Goal: Information Seeking & Learning: Check status

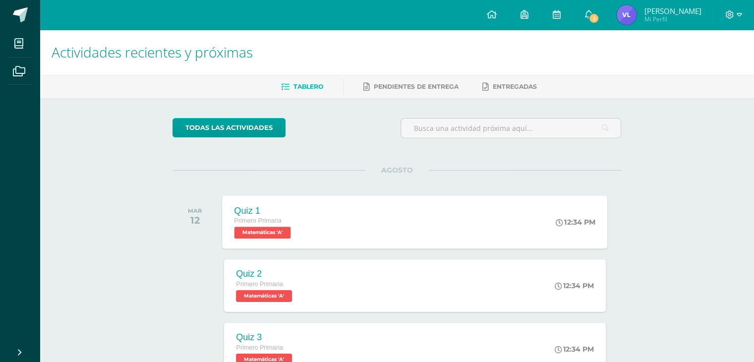
click at [282, 236] on span "Matemáticas 'A'" at bounding box center [263, 233] width 57 height 12
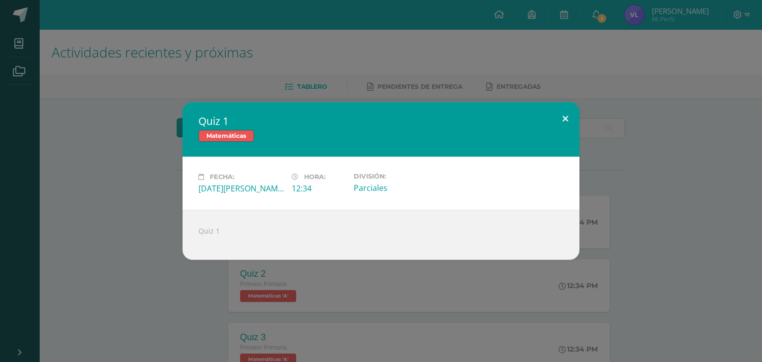
click at [563, 123] on button at bounding box center [565, 119] width 28 height 34
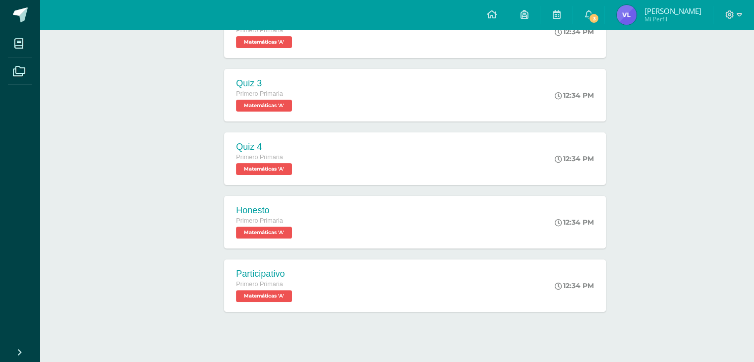
scroll to position [266, 0]
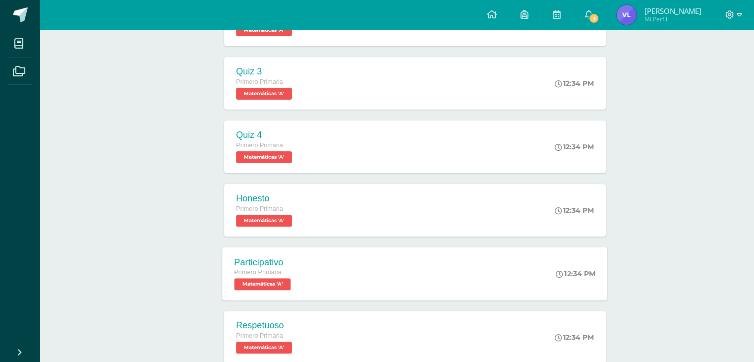
click at [290, 284] on span "Matemáticas 'A'" at bounding box center [263, 284] width 57 height 12
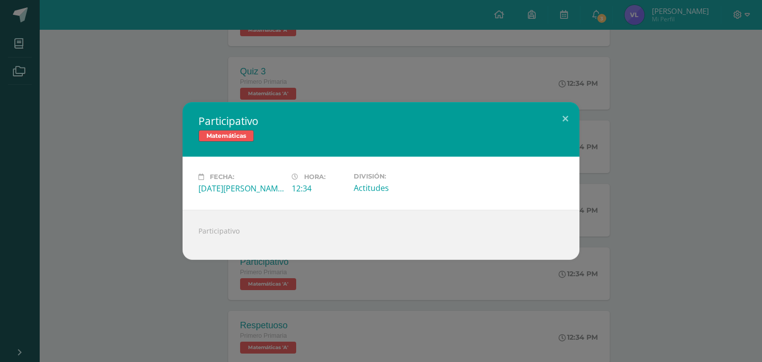
click at [305, 174] on span "Hora:" at bounding box center [314, 176] width 21 height 7
click at [319, 179] on span "Hora:" at bounding box center [314, 176] width 21 height 7
click at [567, 120] on button at bounding box center [565, 119] width 28 height 34
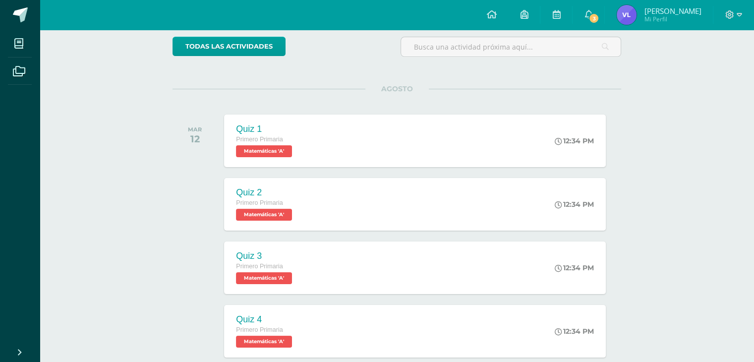
scroll to position [70, 0]
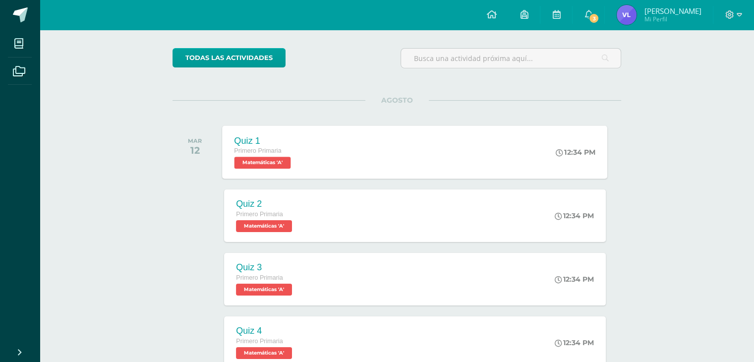
click at [276, 159] on span "Matemáticas 'A'" at bounding box center [263, 163] width 57 height 12
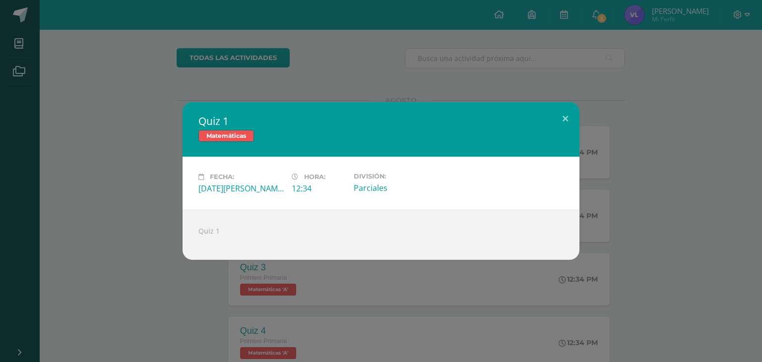
click at [243, 141] on span "Matemáticas" at bounding box center [226, 136] width 56 height 12
click at [242, 136] on span "Matemáticas" at bounding box center [226, 136] width 56 height 12
click at [206, 183] on div "Martes 12 de Agosto" at bounding box center [240, 188] width 85 height 11
click at [201, 178] on icon at bounding box center [200, 177] width 5 height 6
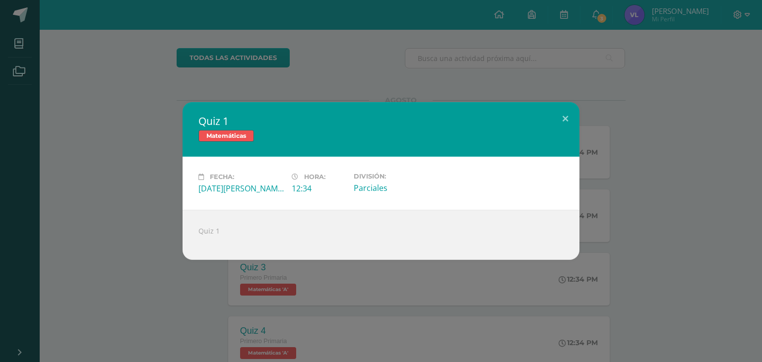
click at [201, 178] on icon at bounding box center [200, 177] width 5 height 6
click at [566, 116] on button at bounding box center [565, 119] width 28 height 34
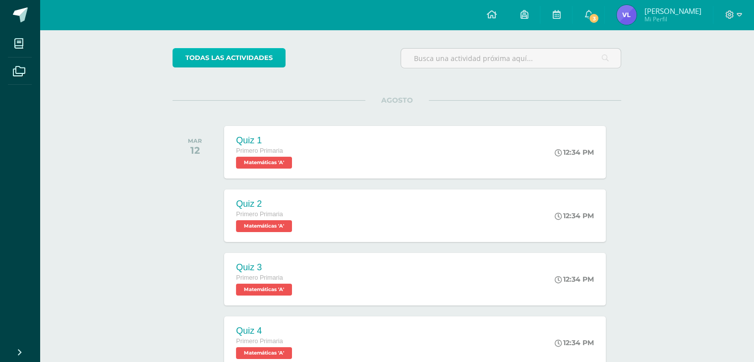
click at [266, 60] on link "todas las Actividades" at bounding box center [229, 57] width 113 height 19
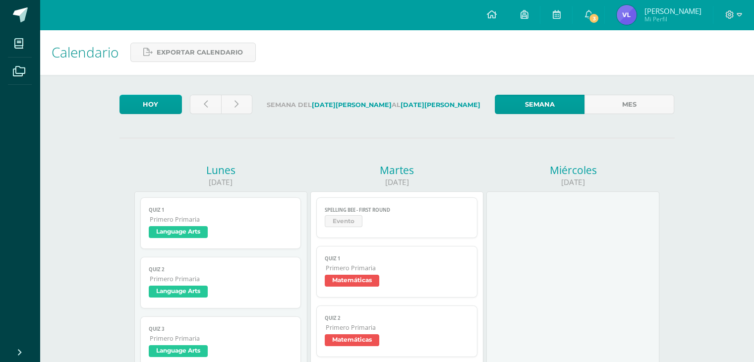
click at [354, 225] on span "Evento" at bounding box center [344, 221] width 38 height 12
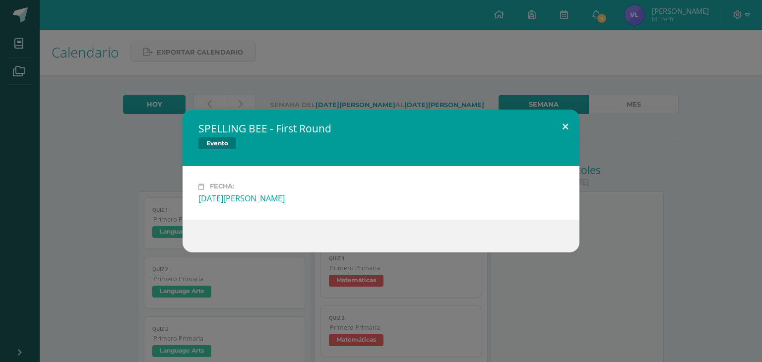
click at [563, 117] on button at bounding box center [565, 127] width 28 height 34
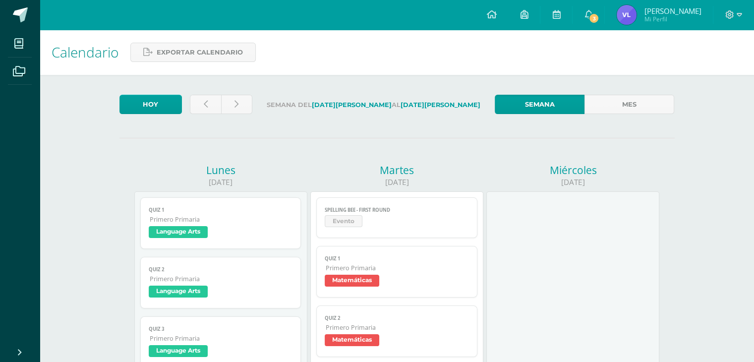
click at [207, 287] on span "Language Arts" at bounding box center [178, 292] width 59 height 12
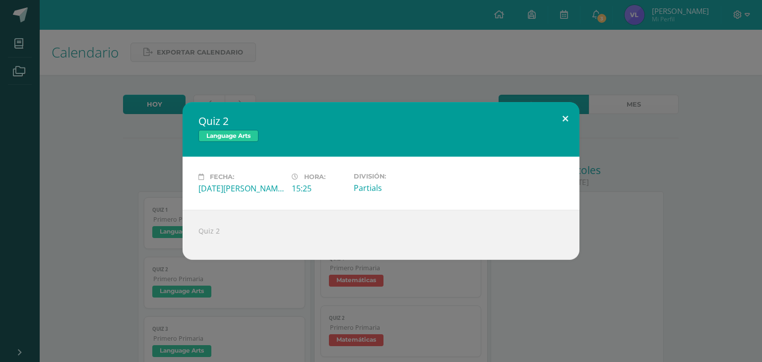
click at [567, 116] on button at bounding box center [565, 119] width 28 height 34
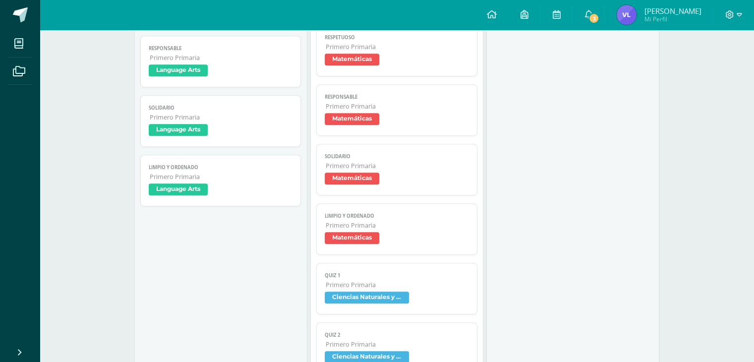
scroll to position [569, 0]
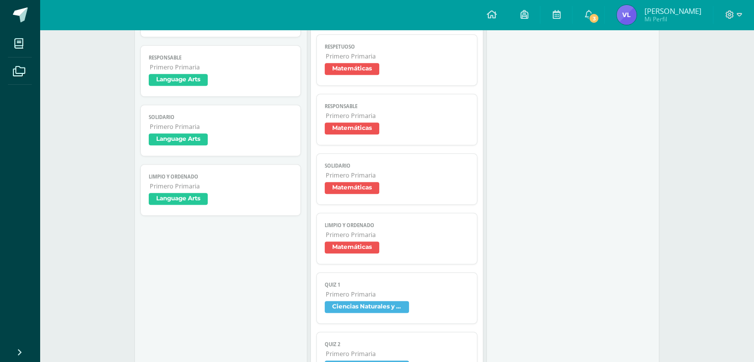
click at [184, 203] on span "Language Arts" at bounding box center [178, 199] width 59 height 12
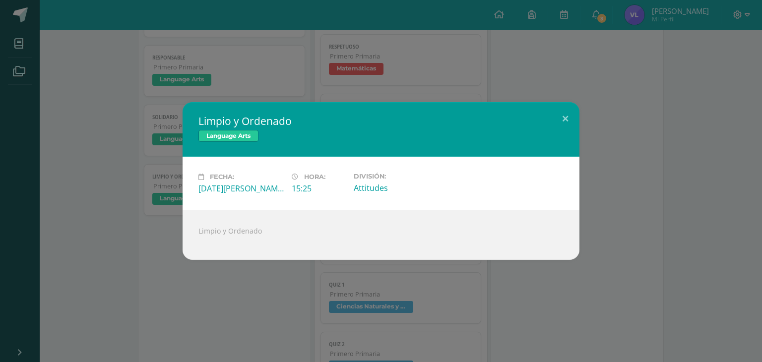
click at [242, 193] on div "Lunes 11 de Agosto" at bounding box center [240, 188] width 85 height 11
click at [564, 120] on button at bounding box center [565, 119] width 28 height 34
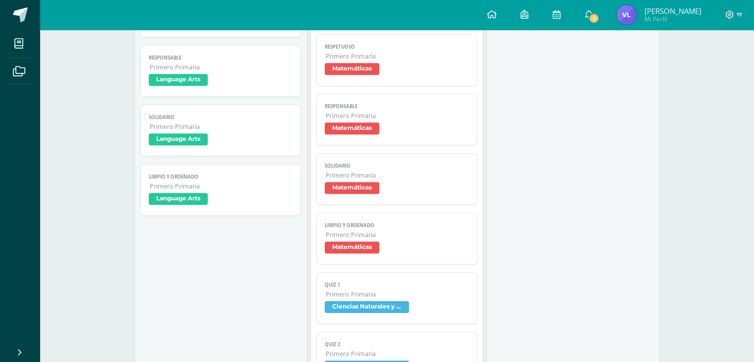
click at [167, 138] on span "Language Arts" at bounding box center [178, 139] width 59 height 12
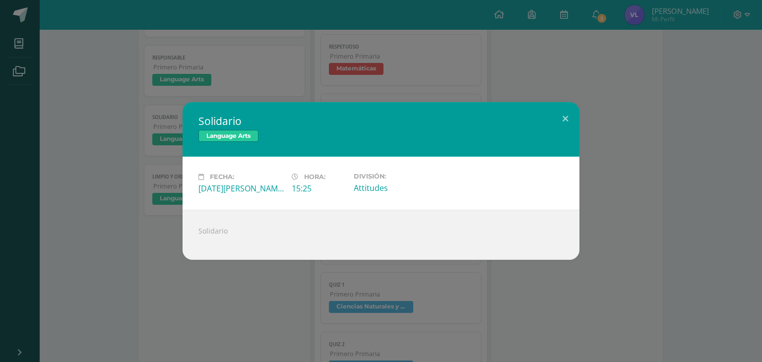
click at [236, 139] on span "Language Arts" at bounding box center [228, 136] width 60 height 12
click at [242, 139] on span "Language Arts" at bounding box center [228, 136] width 60 height 12
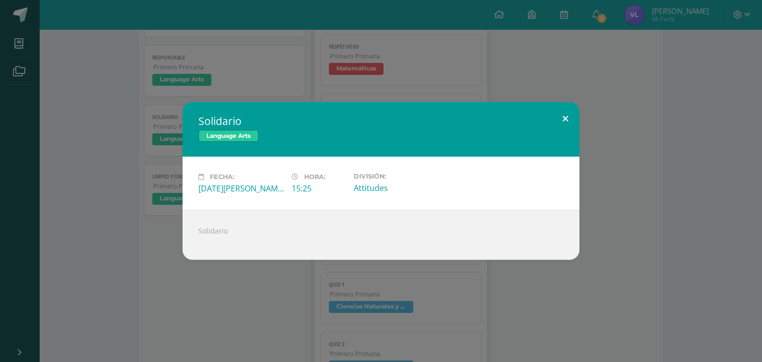
click at [566, 116] on button at bounding box center [565, 119] width 28 height 34
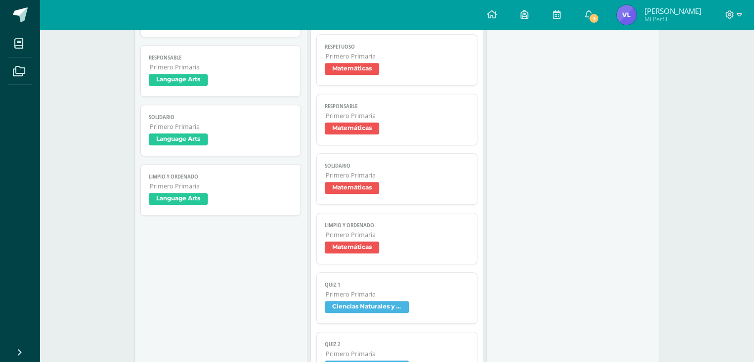
click at [383, 313] on span "Ciencias Naturales y Tecnología" at bounding box center [367, 307] width 84 height 12
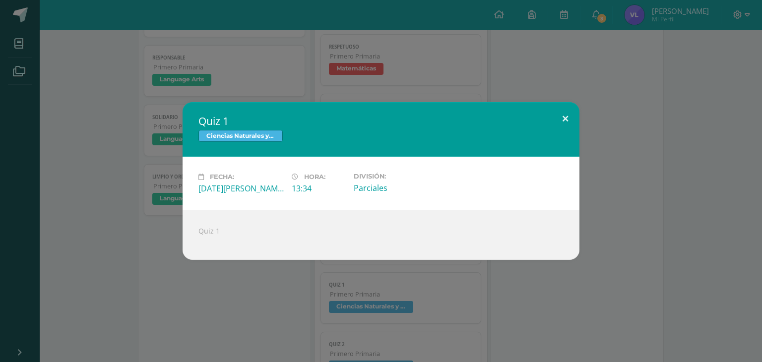
click at [558, 116] on button at bounding box center [565, 119] width 28 height 34
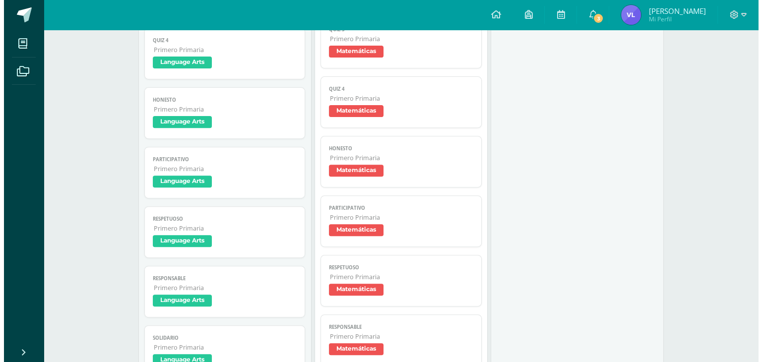
scroll to position [320, 0]
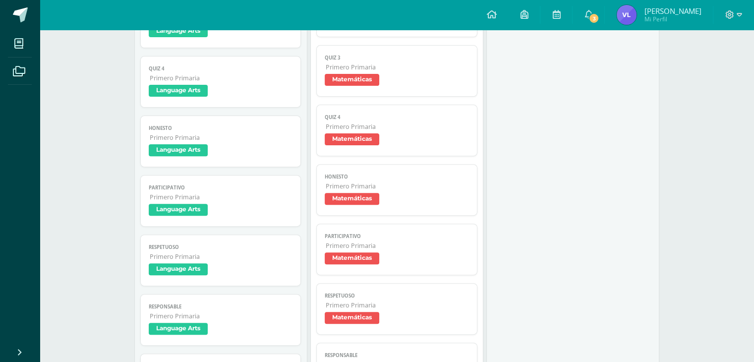
click at [191, 89] on span "Language Arts" at bounding box center [178, 91] width 59 height 12
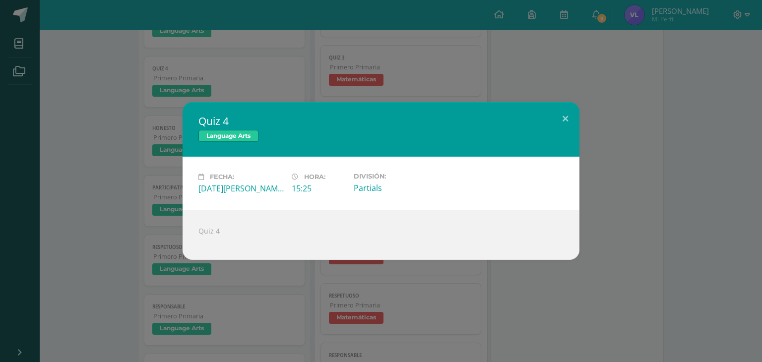
click at [191, 89] on div "Quiz 4 Language Arts Fecha: Lunes 11 de Agosto Hora: 15:25 División: Partials Q…" at bounding box center [381, 181] width 762 height 362
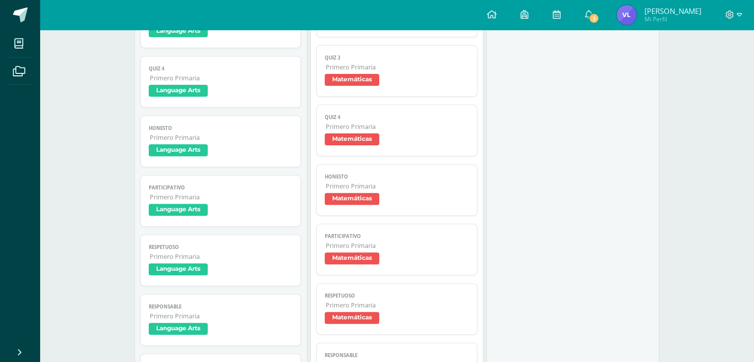
click at [191, 89] on span "Language Arts" at bounding box center [178, 91] width 59 height 12
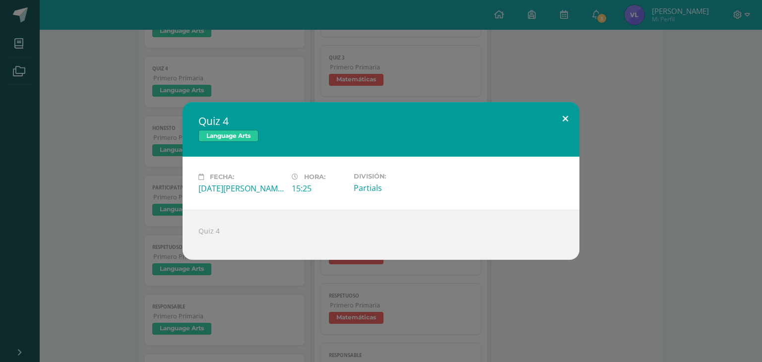
click at [565, 121] on button at bounding box center [565, 119] width 28 height 34
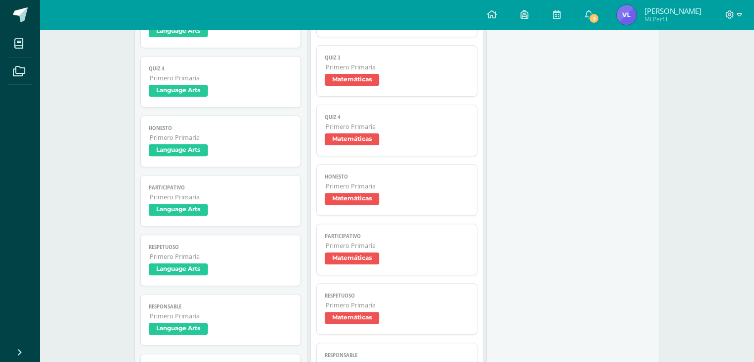
click at [171, 40] on span "Language Arts" at bounding box center [221, 32] width 144 height 14
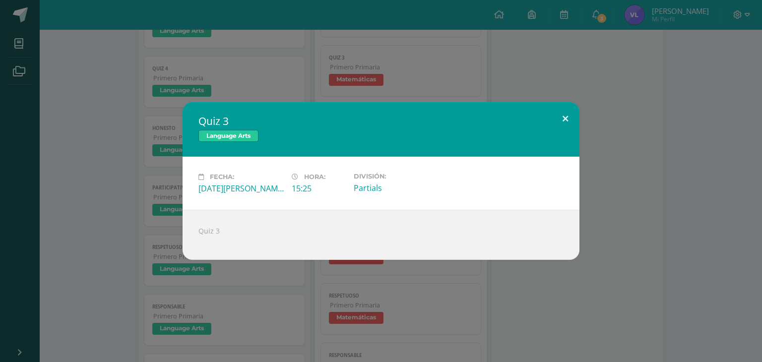
click at [564, 113] on button at bounding box center [565, 119] width 28 height 34
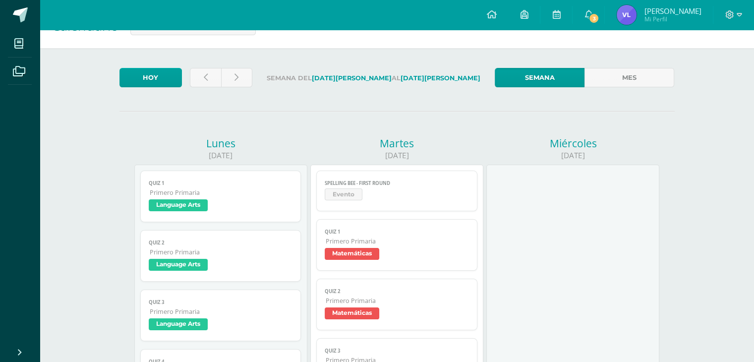
scroll to position [0, 0]
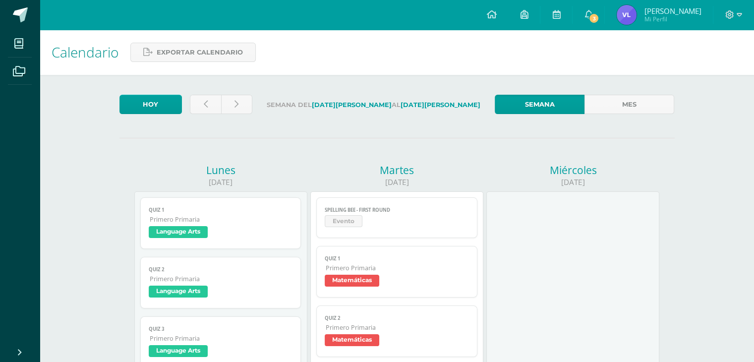
click at [195, 221] on span "Primero Primaria" at bounding box center [221, 219] width 143 height 8
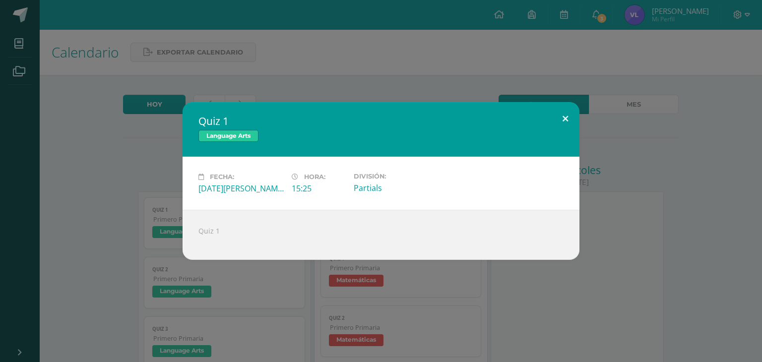
click at [570, 121] on button at bounding box center [565, 119] width 28 height 34
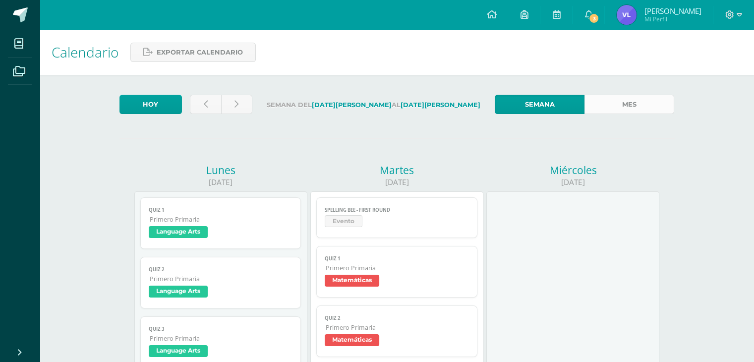
click at [627, 98] on link "Mes" at bounding box center [630, 104] width 90 height 19
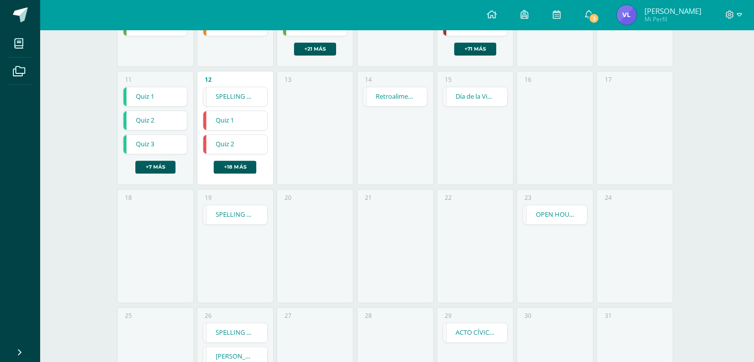
scroll to position [375, 0]
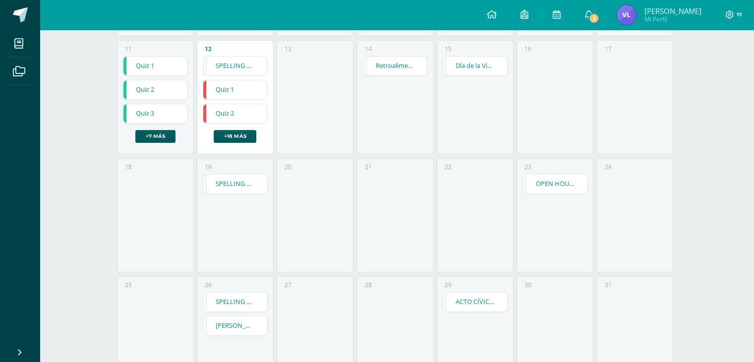
click at [738, 292] on div "Calendario Exportar calendario Hoy Agosto 2025 Semana Mes Lunes Martes Miércole…" at bounding box center [397, 34] width 715 height 759
click at [158, 68] on link "Quiz 1" at bounding box center [156, 66] width 64 height 19
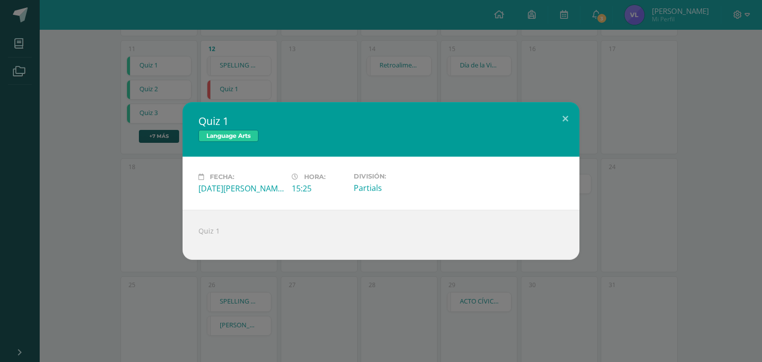
click at [224, 133] on span "Language Arts" at bounding box center [228, 136] width 60 height 12
click at [557, 121] on button at bounding box center [565, 119] width 28 height 34
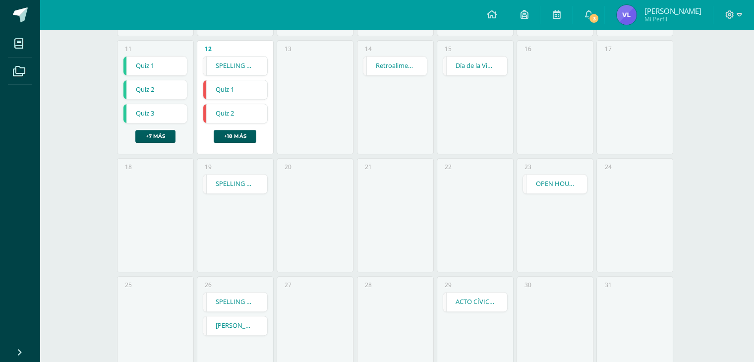
click at [161, 100] on div "Quiz 1 Quiz 1 Language Arts Fecha: Lunes 11 de Agosto Hora: 15:25 División: Par…" at bounding box center [155, 99] width 65 height 87
click at [159, 138] on link "+7 más" at bounding box center [155, 136] width 40 height 13
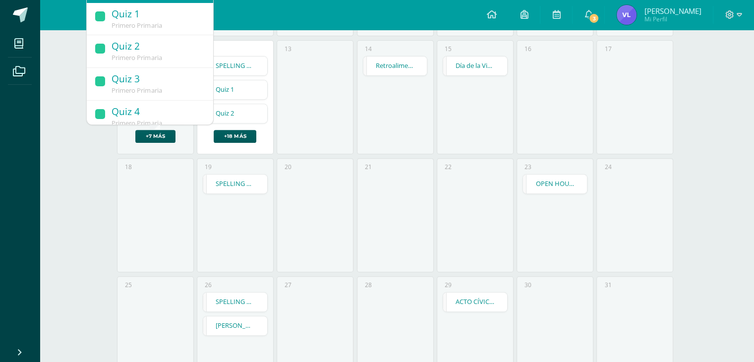
click at [161, 109] on div "Quiz 4" at bounding box center [158, 112] width 92 height 13
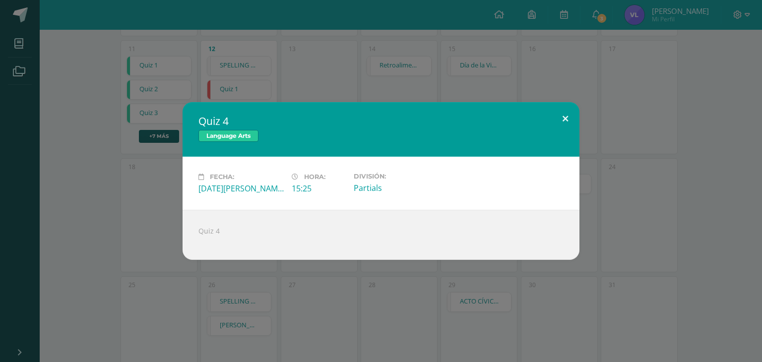
click at [571, 118] on button at bounding box center [565, 119] width 28 height 34
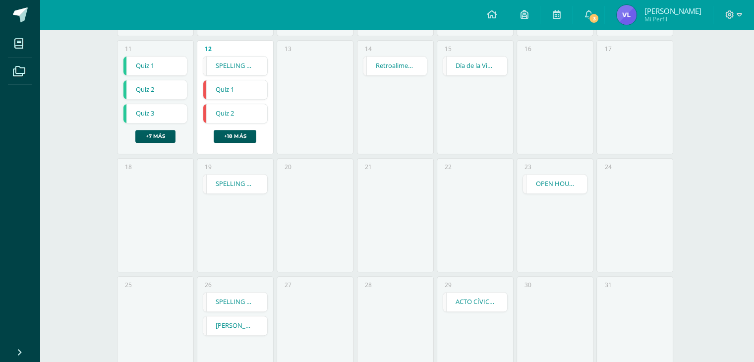
click at [256, 327] on link "VALLES CLUBS - Tercera Sesión" at bounding box center [235, 325] width 64 height 19
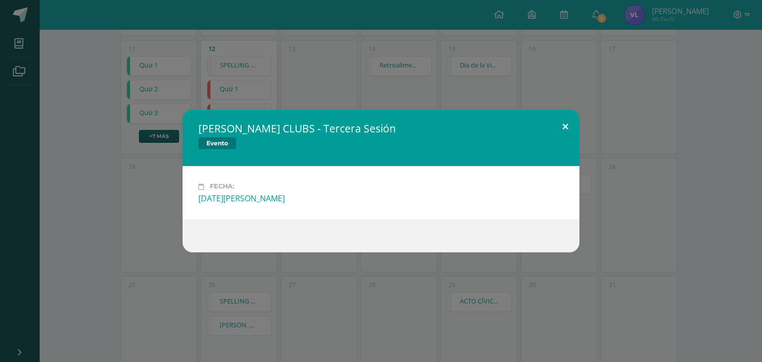
click at [564, 126] on button at bounding box center [565, 127] width 28 height 34
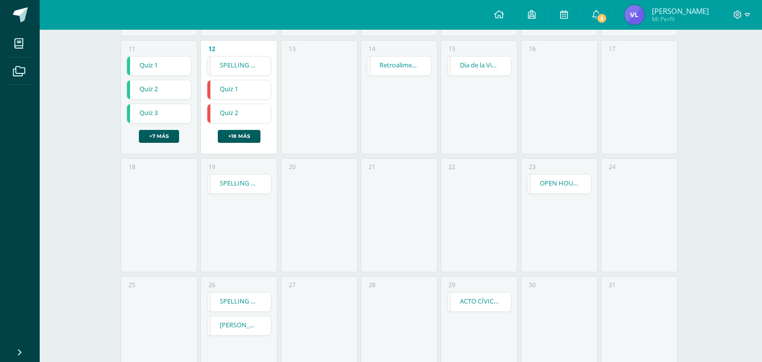
click at [564, 126] on div "VALLES CLUBS - Tercera Sesión Evento Fecha: Martes 26 de Agosto" at bounding box center [381, 181] width 754 height 142
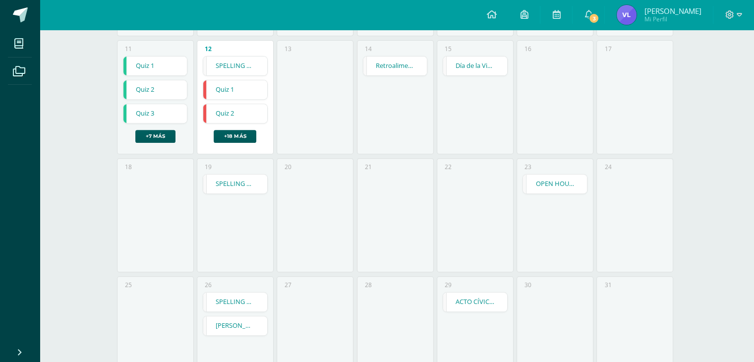
click at [467, 308] on link "ACTO CÍVICO - SEXTO" at bounding box center [475, 302] width 64 height 19
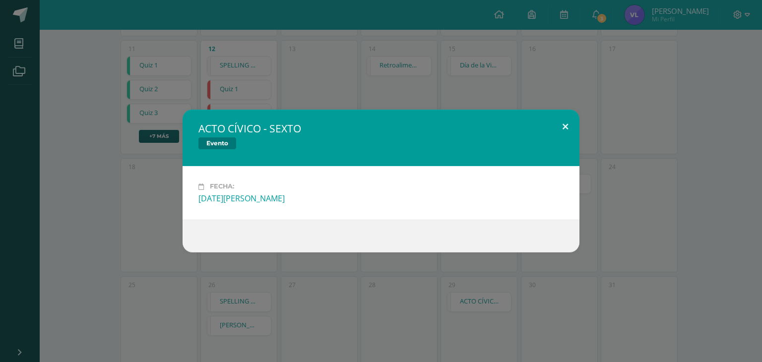
click at [569, 125] on button at bounding box center [565, 127] width 28 height 34
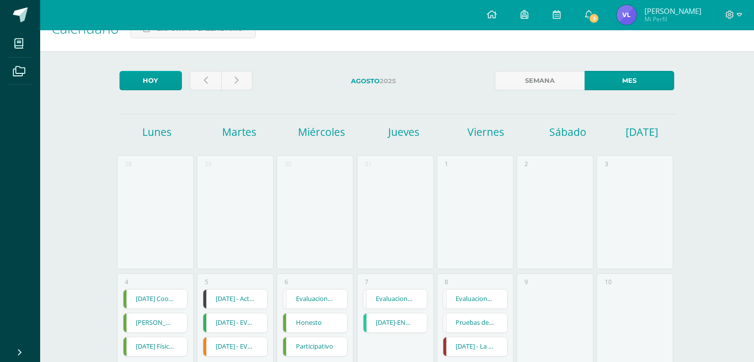
scroll to position [0, 0]
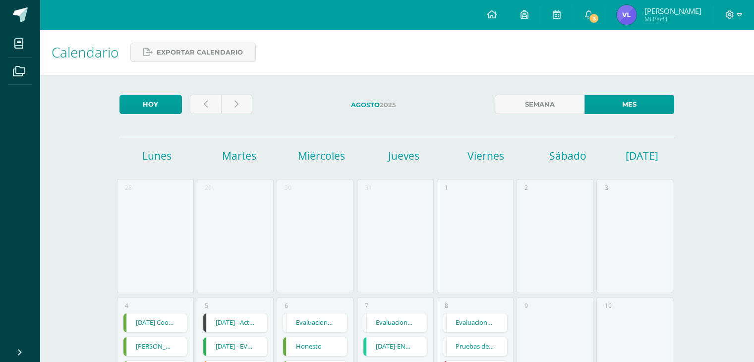
click at [157, 155] on h1 "Lunes" at bounding box center [157, 156] width 79 height 14
click at [236, 161] on h1 "Martes" at bounding box center [239, 156] width 79 height 14
click at [295, 157] on h1 "Miércoles" at bounding box center [321, 156] width 79 height 14
click at [380, 156] on h1 "Jueves" at bounding box center [403, 156] width 79 height 14
click at [475, 151] on h1 "Viernes" at bounding box center [485, 156] width 79 height 14
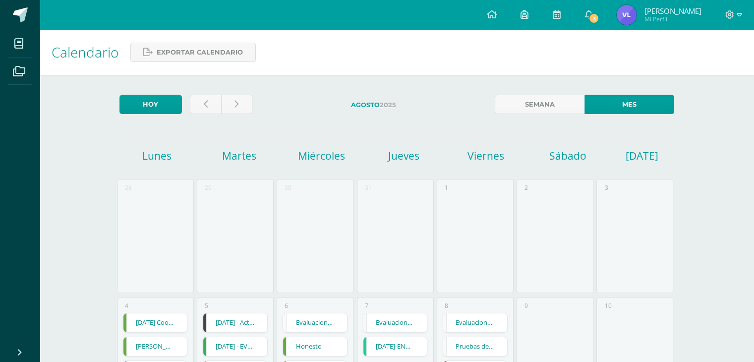
click at [552, 157] on h1 "Sábado" at bounding box center [568, 156] width 79 height 14
click at [640, 165] on div "Domingo" at bounding box center [672, 160] width 94 height 22
click at [230, 104] on link at bounding box center [236, 104] width 31 height 19
click at [206, 108] on icon at bounding box center [206, 104] width 4 height 8
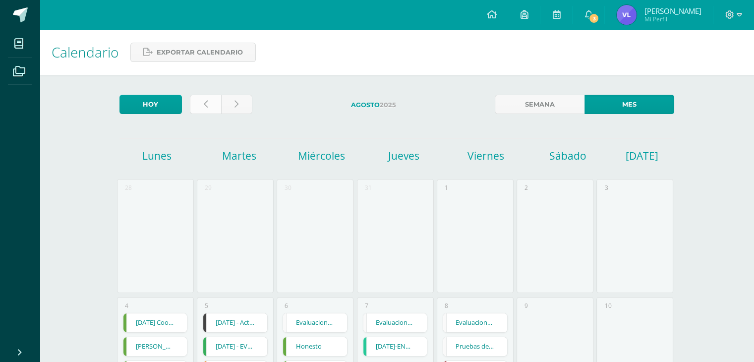
click at [206, 108] on icon at bounding box center [206, 104] width 4 height 8
click at [550, 108] on link "Semana" at bounding box center [540, 104] width 90 height 19
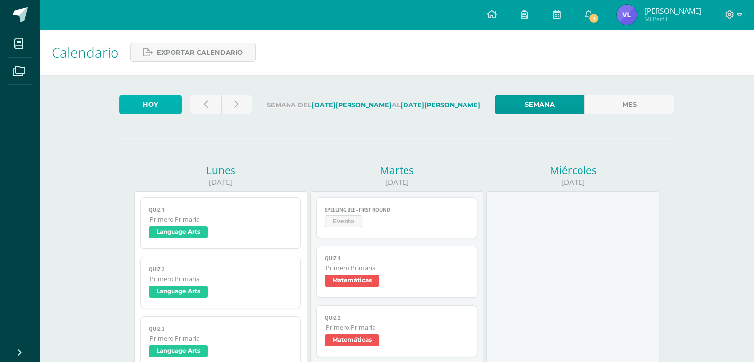
click at [175, 112] on link "Hoy" at bounding box center [151, 104] width 63 height 19
click at [161, 107] on link "Hoy" at bounding box center [151, 104] width 63 height 19
click at [157, 107] on link "Hoy" at bounding box center [151, 104] width 63 height 19
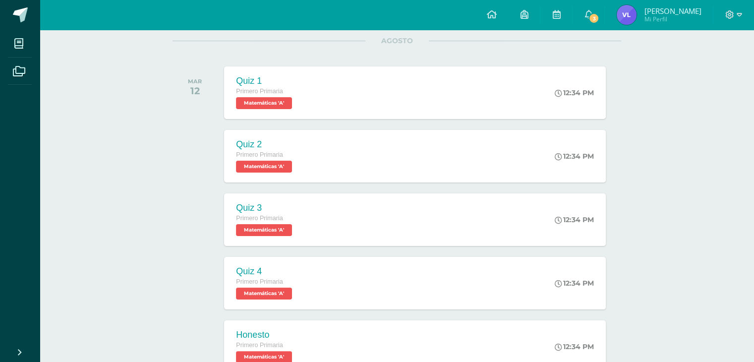
scroll to position [137, 0]
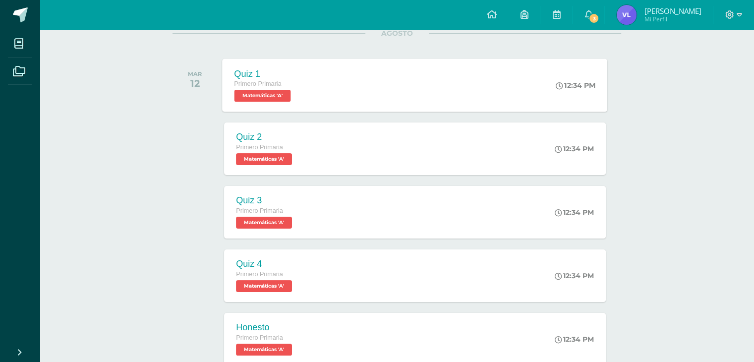
click at [291, 100] on span "Matemáticas 'A'" at bounding box center [263, 96] width 57 height 12
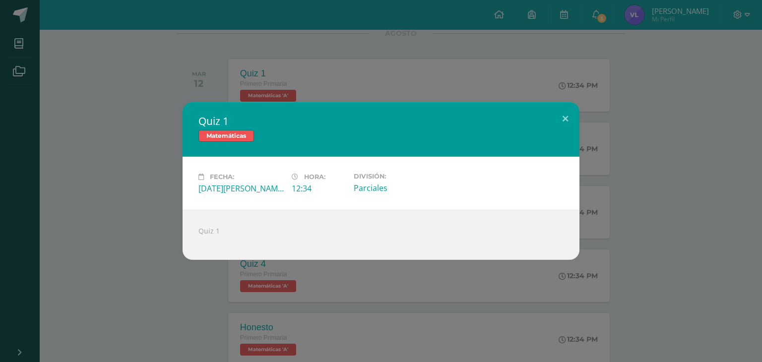
click at [233, 132] on span "Matemáticas" at bounding box center [226, 136] width 56 height 12
click at [241, 133] on span "Matemáticas" at bounding box center [226, 136] width 56 height 12
click at [203, 229] on div "Quiz 1" at bounding box center [381, 235] width 397 height 50
drag, startPoint x: 240, startPoint y: 221, endPoint x: 220, endPoint y: 222, distance: 19.4
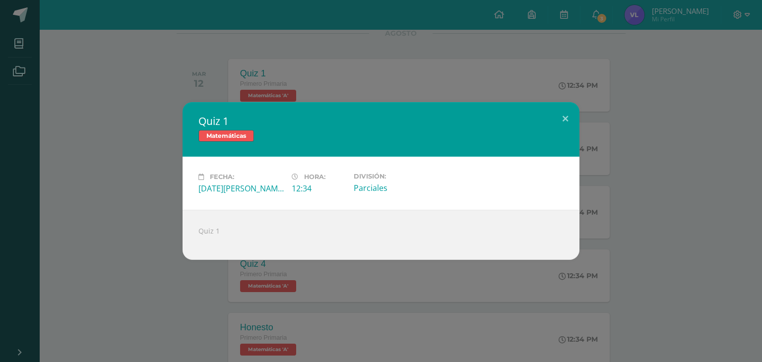
click at [220, 222] on div "Quiz 1" at bounding box center [381, 235] width 397 height 50
drag, startPoint x: 203, startPoint y: 233, endPoint x: 241, endPoint y: 233, distance: 37.7
click at [241, 233] on div "Quiz 1" at bounding box center [381, 235] width 397 height 50
click at [247, 235] on div "Quiz 1" at bounding box center [381, 235] width 397 height 50
click at [274, 257] on div "Quiz 1" at bounding box center [381, 235] width 397 height 50
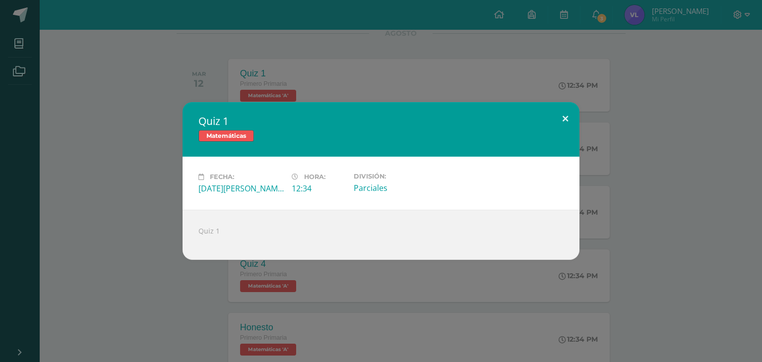
click at [563, 120] on button at bounding box center [565, 119] width 28 height 34
